Goal: Find specific page/section: Find specific page/section

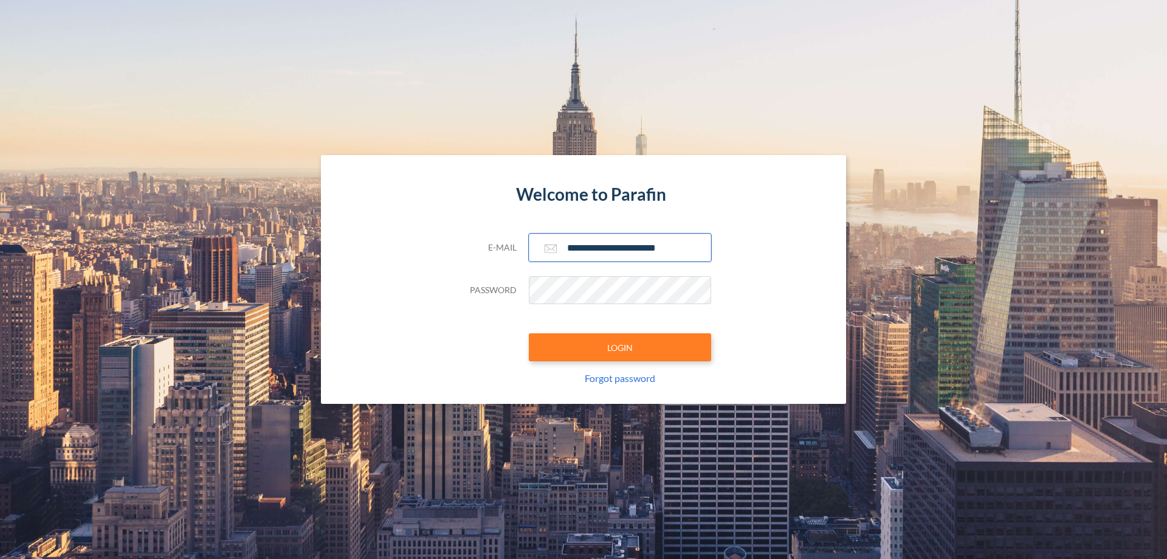
type input "**********"
click at [620, 347] on button "LOGIN" at bounding box center [620, 347] width 182 height 28
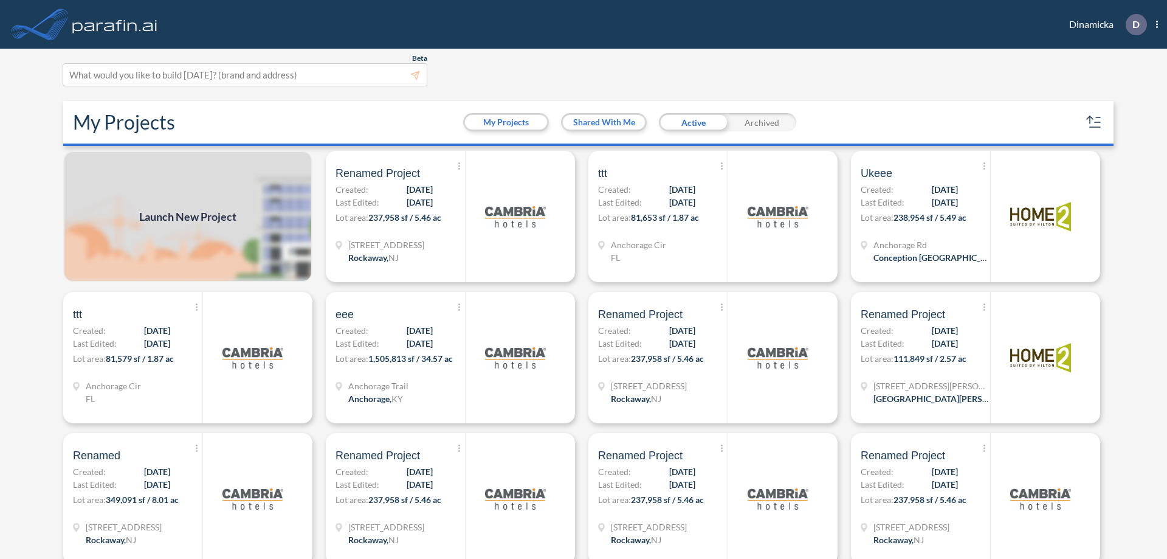
scroll to position [3, 0]
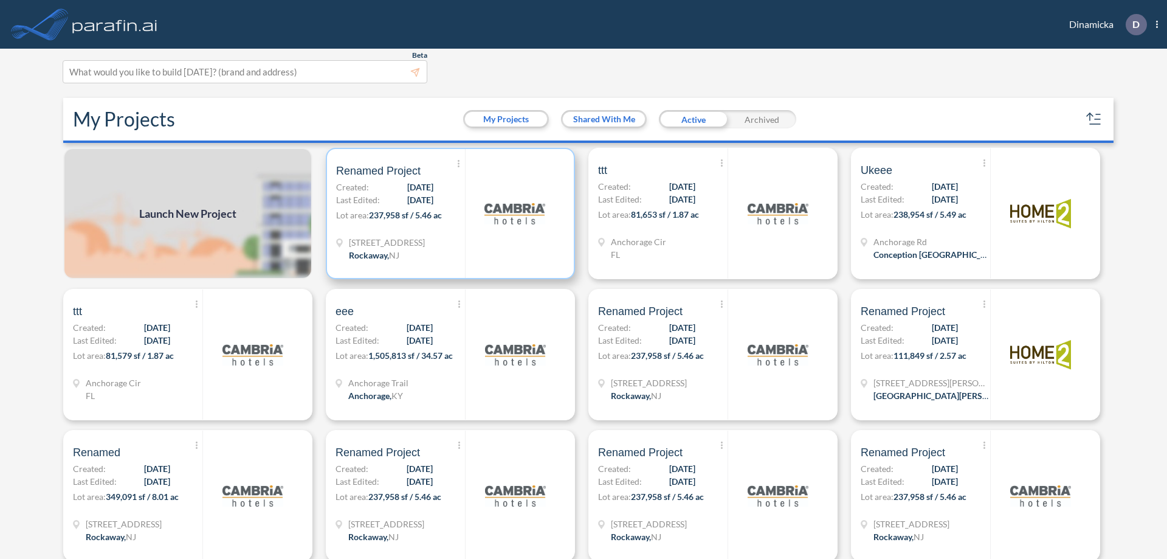
click at [448, 213] on p "Lot area: 237,958 sf / 5.46 ac" at bounding box center [400, 217] width 129 height 18
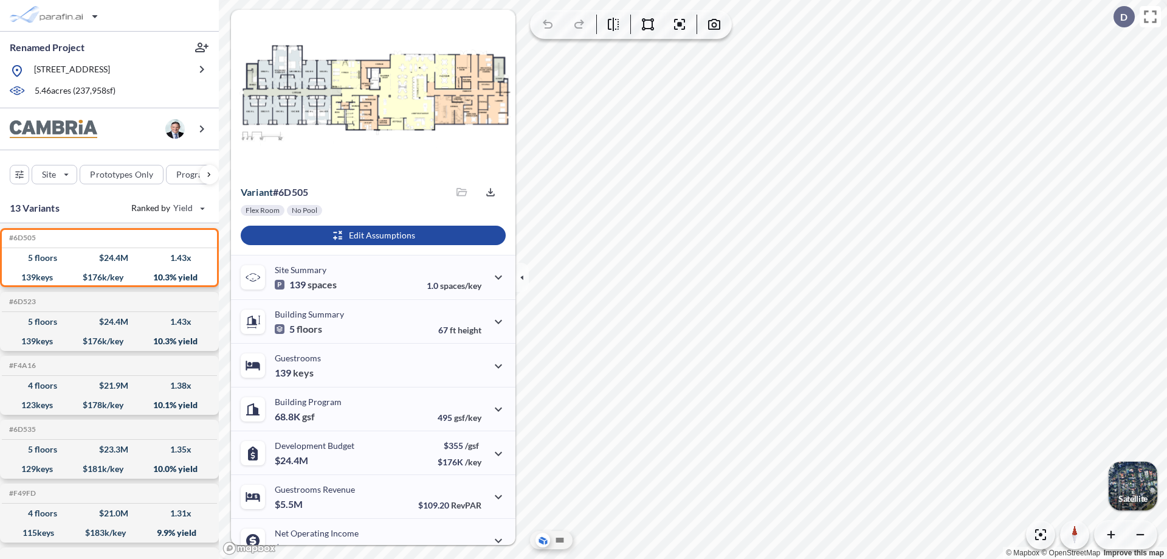
scroll to position [61, 0]
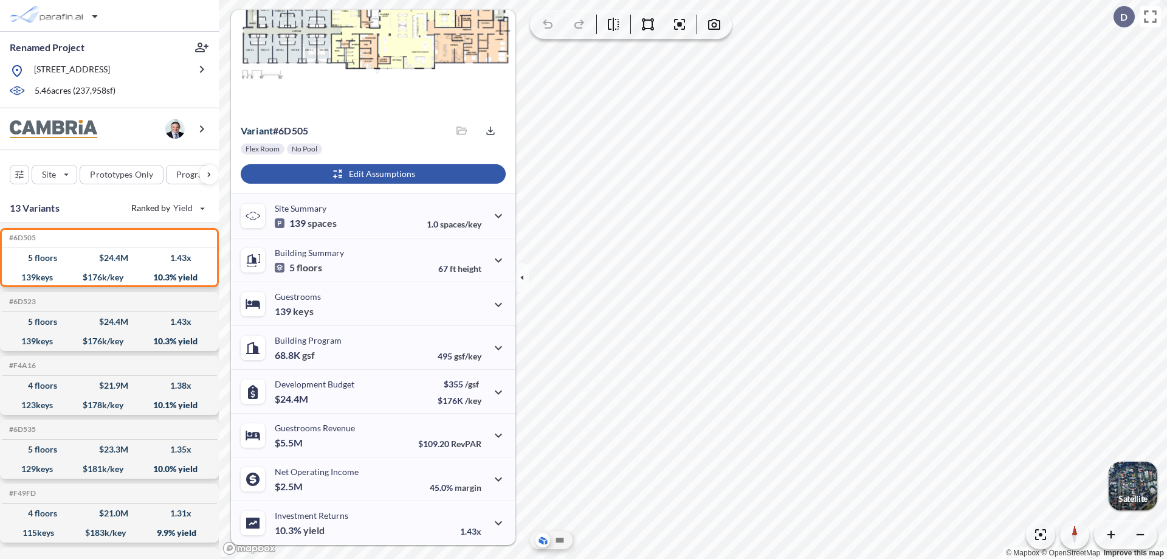
click at [371, 174] on div "button" at bounding box center [373, 173] width 265 height 19
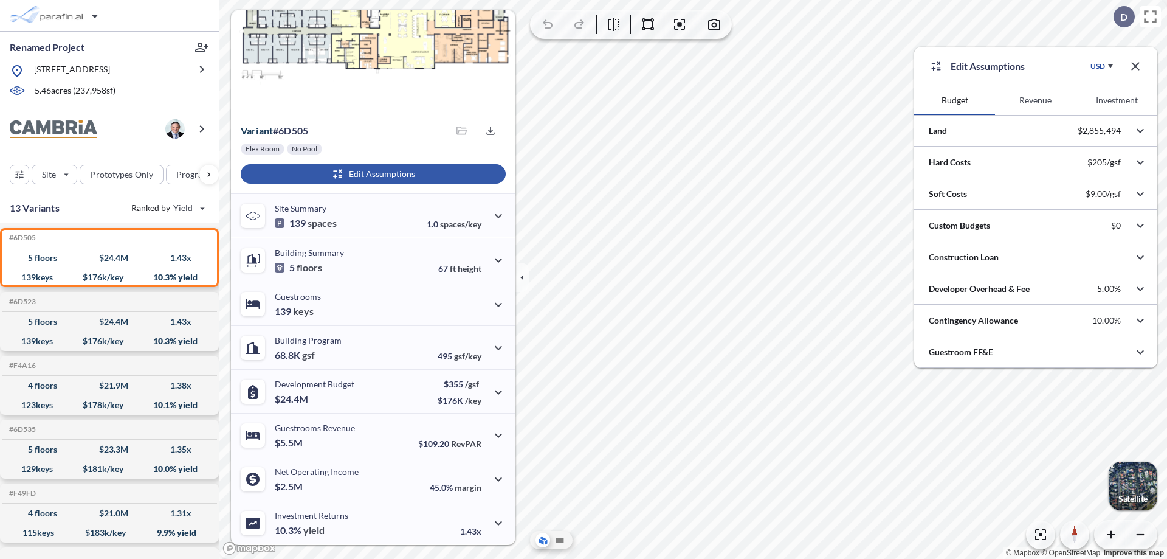
click at [1035, 100] on button "Revenue" at bounding box center [1035, 100] width 81 height 29
